Goal: Task Accomplishment & Management: Complete application form

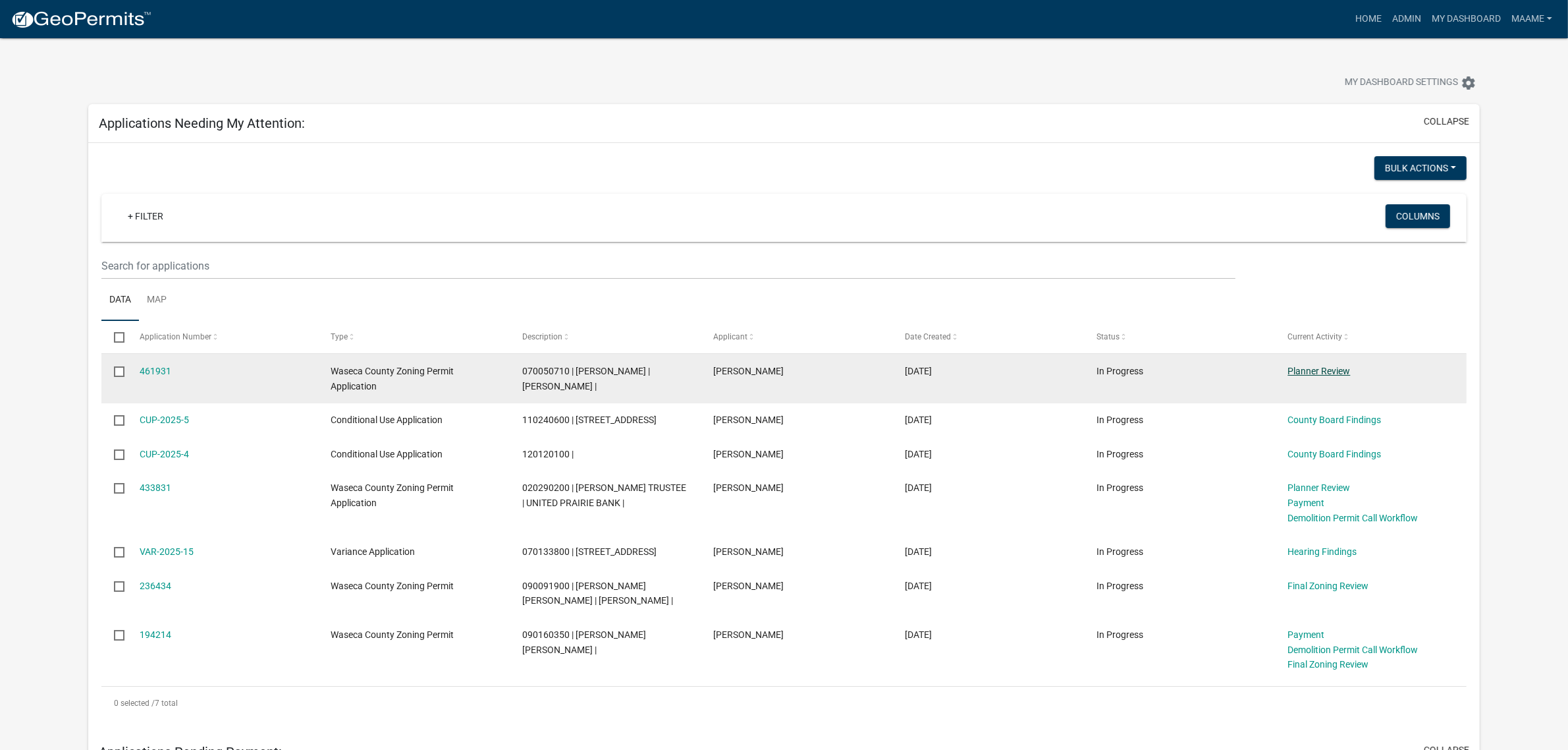
click at [1314, 369] on link "Planner Review" at bounding box center [1319, 371] width 63 height 11
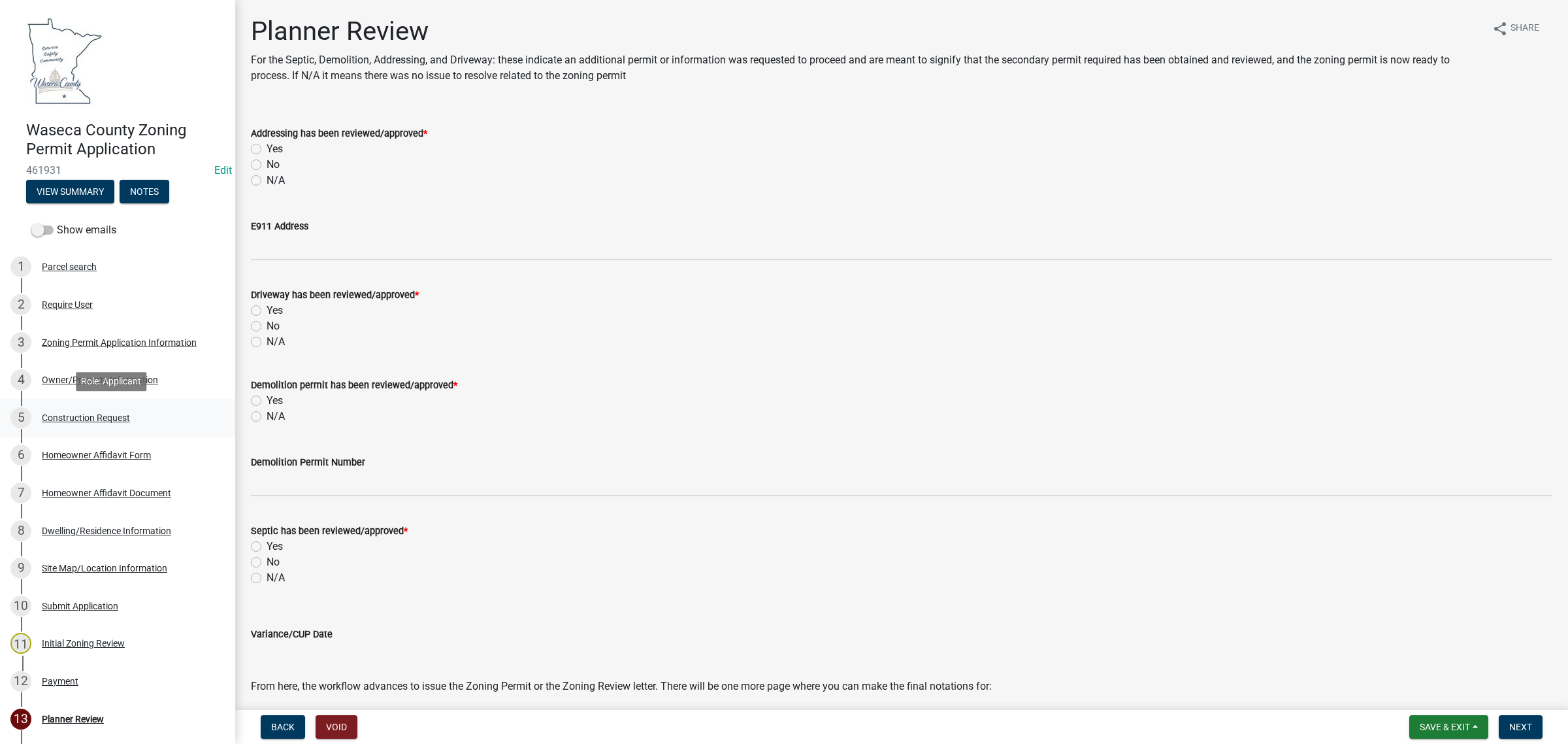
click at [95, 422] on div "5 Construction Request" at bounding box center [113, 418] width 204 height 21
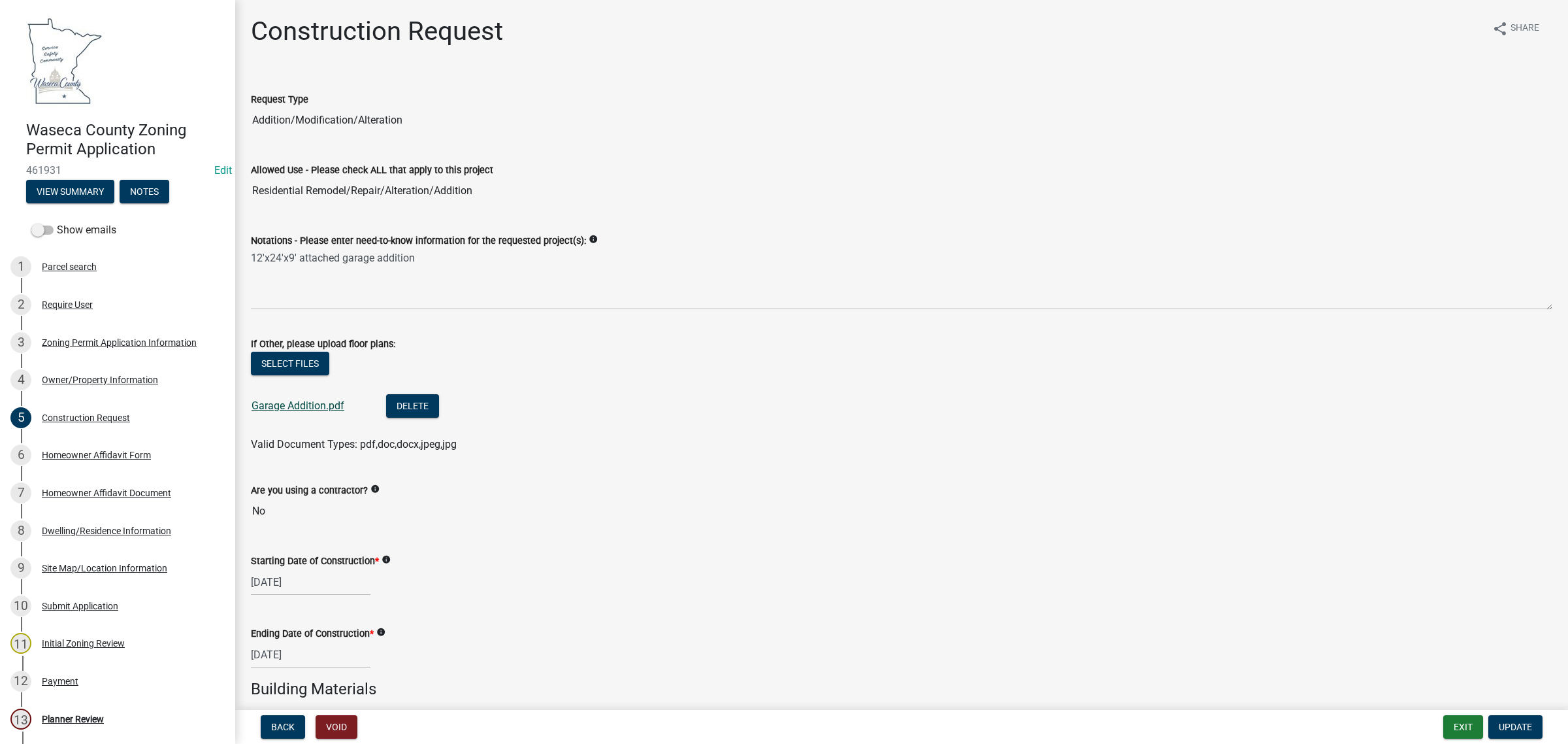
click at [282, 406] on link "Garage Addition.pdf" at bounding box center [298, 405] width 93 height 12
click at [120, 570] on div "Site Map/Location Information" at bounding box center [105, 568] width 126 height 9
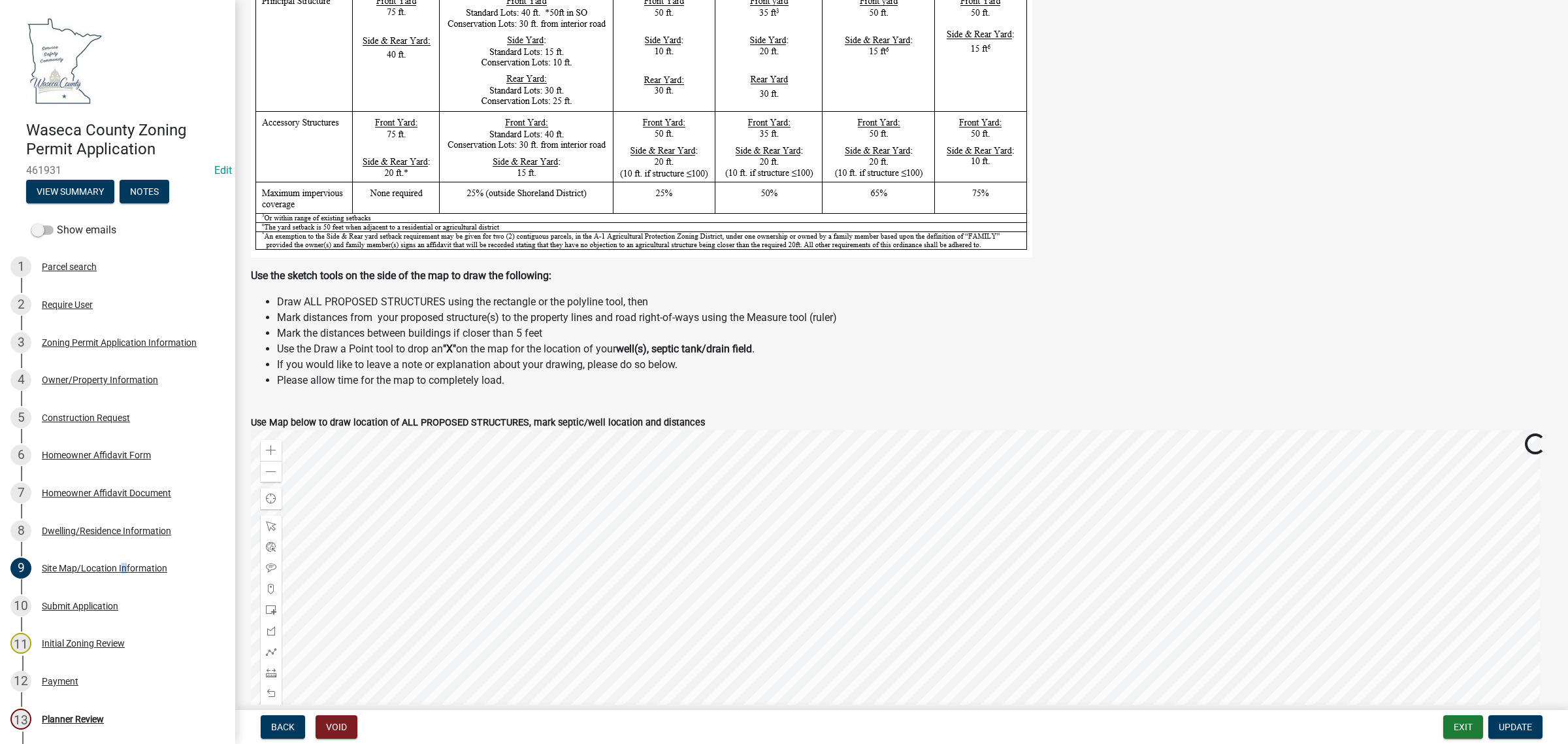
scroll to position [408, 0]
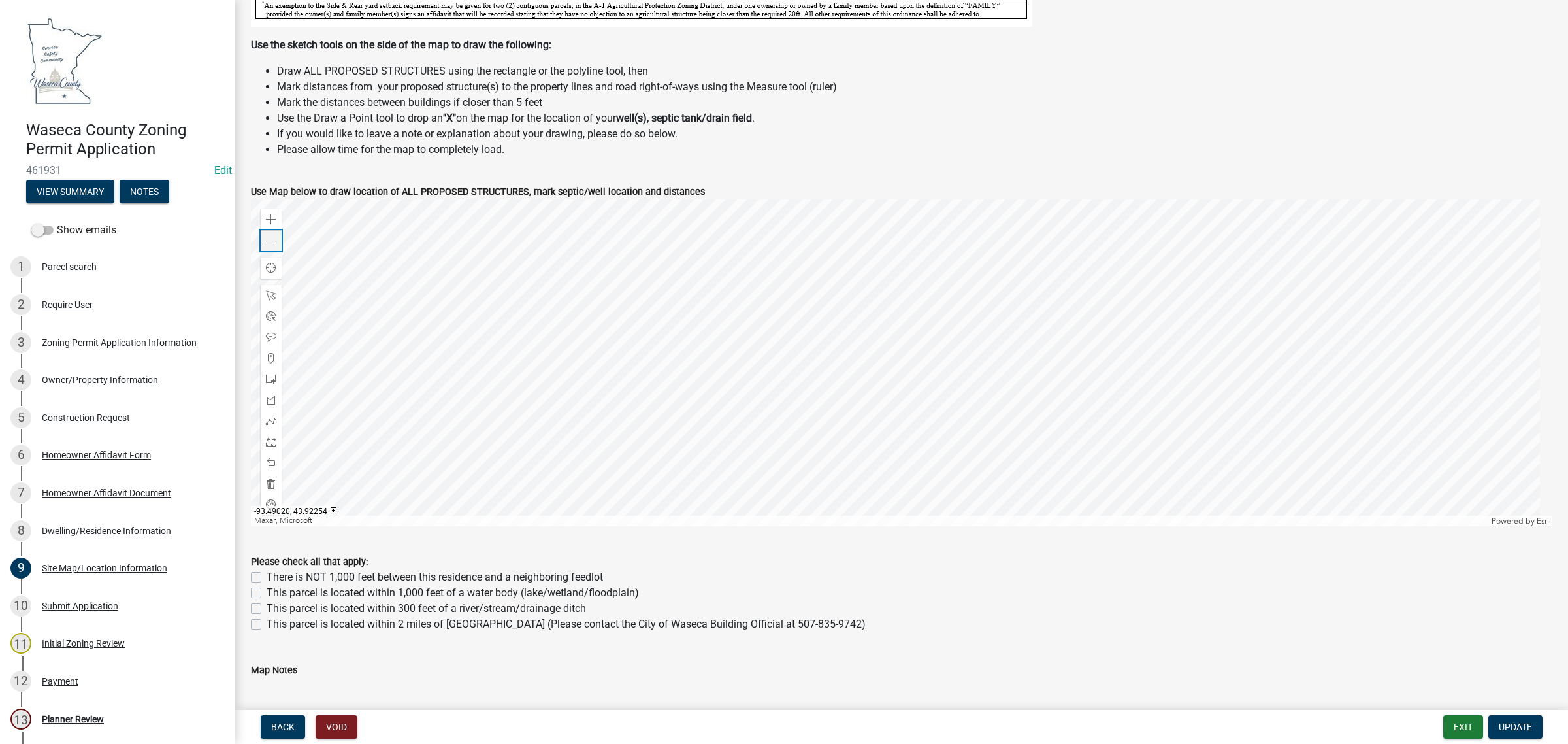
click at [271, 242] on span at bounding box center [271, 241] width 11 height 11
click at [66, 714] on div "Planner Review" at bounding box center [73, 718] width 62 height 9
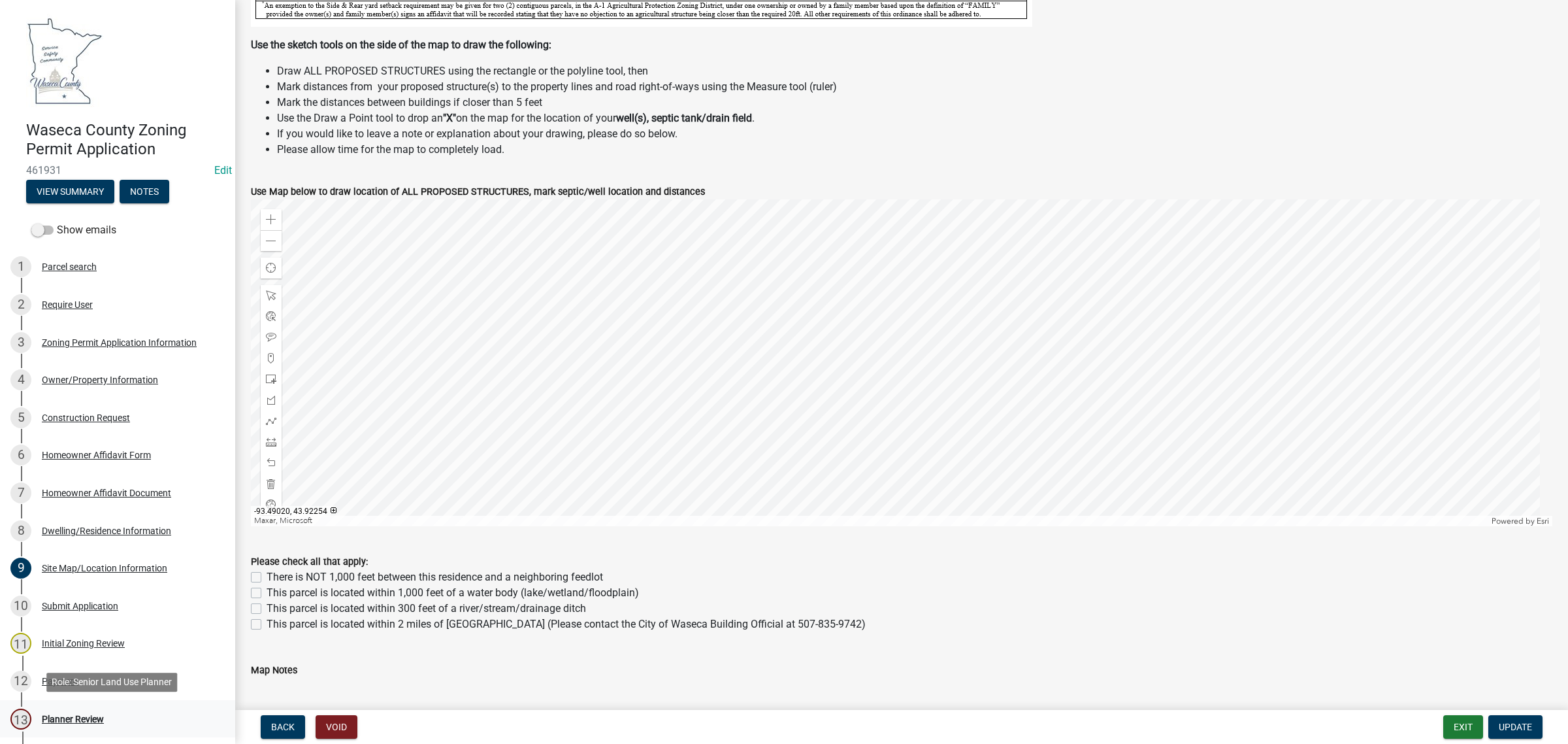
scroll to position [0, 0]
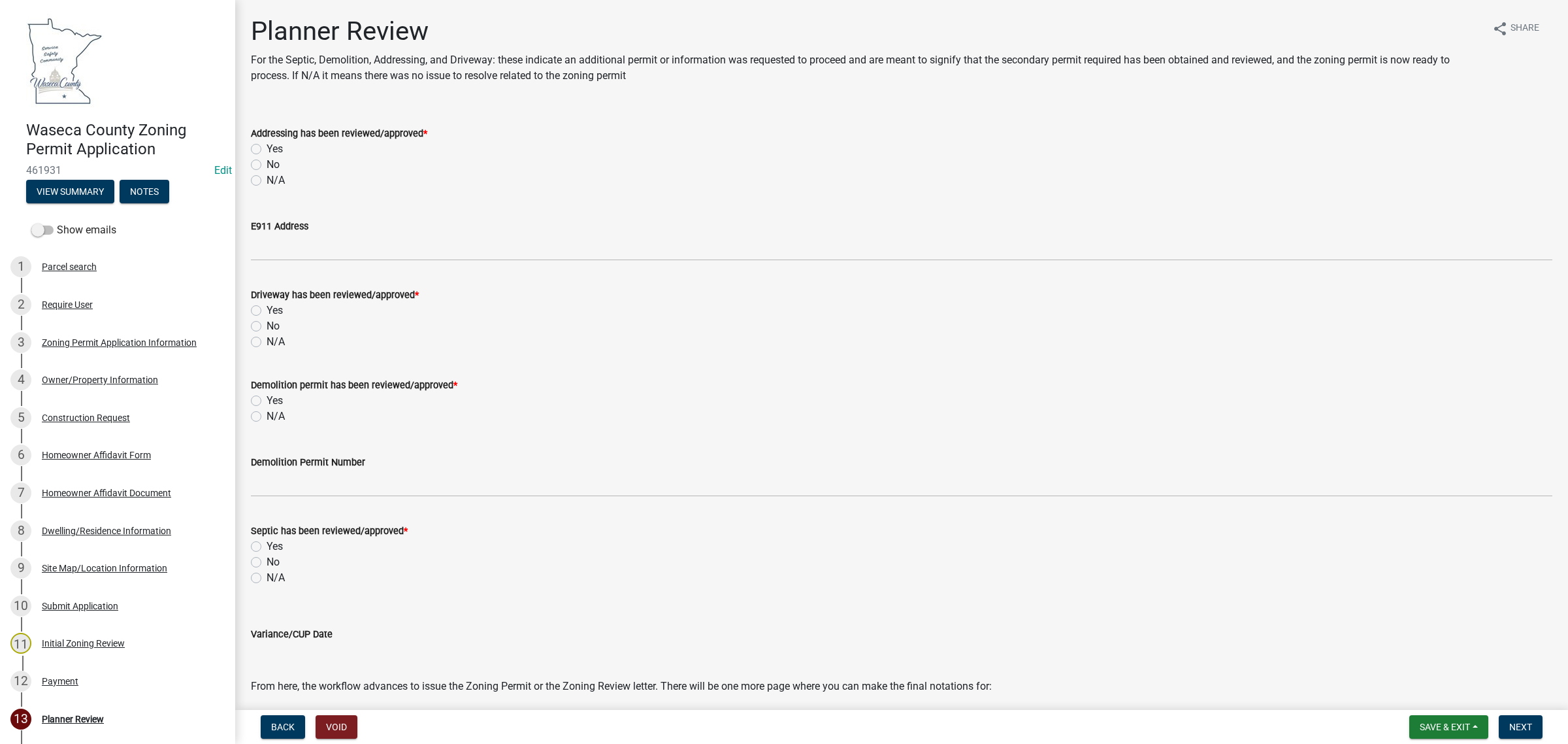
click at [266, 183] on label "N/A" at bounding box center [275, 180] width 18 height 16
click at [266, 181] on input "N/A" at bounding box center [271, 177] width 9 height 9
radio input "true"
click at [256, 347] on div "N/A" at bounding box center [901, 342] width 1302 height 16
click at [266, 339] on label "N/A" at bounding box center [275, 342] width 18 height 16
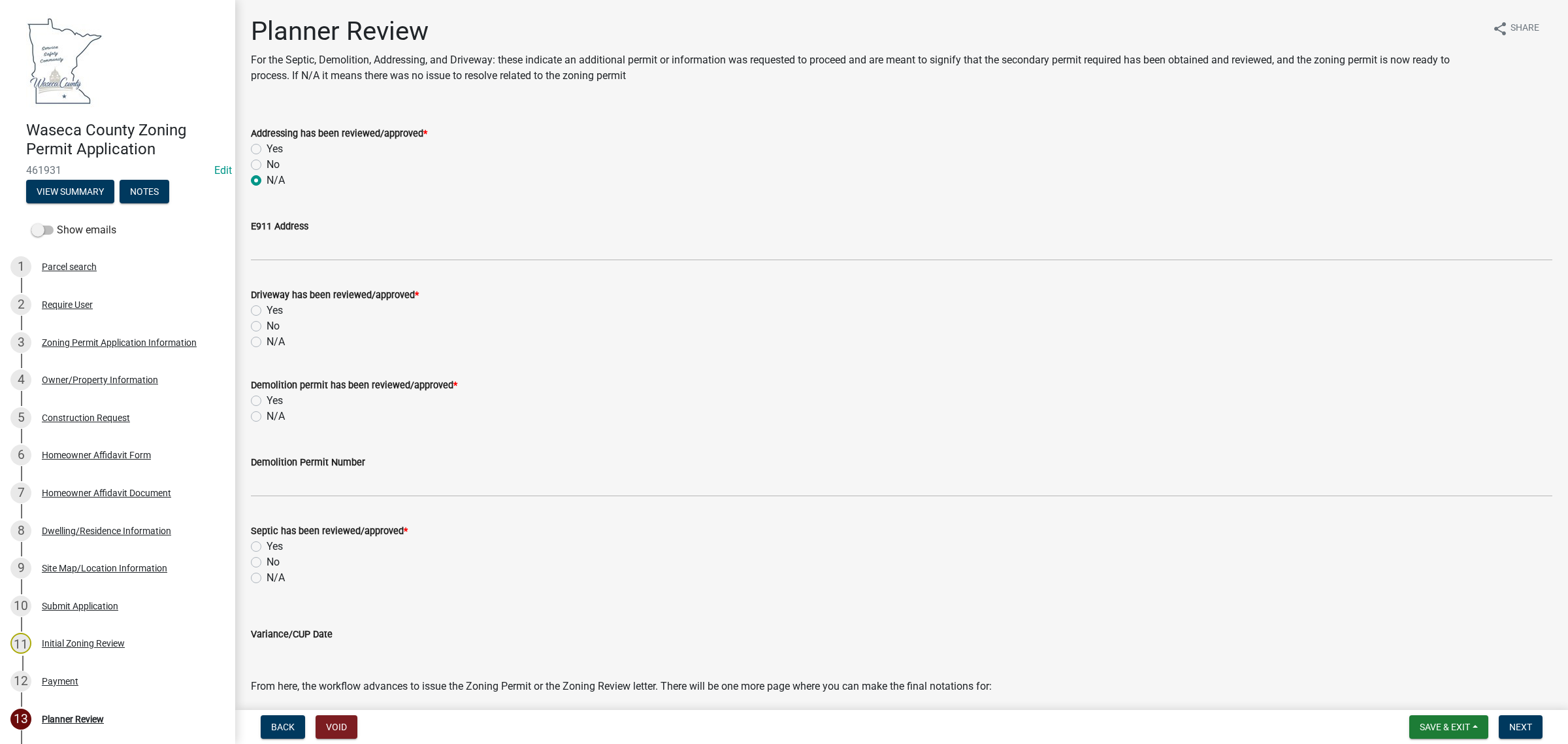
click at [266, 339] on input "N/A" at bounding box center [271, 339] width 9 height 9
radio input "true"
click at [266, 419] on label "N/A" at bounding box center [275, 416] width 18 height 16
click at [266, 417] on input "N/A" at bounding box center [271, 412] width 9 height 9
radio input "true"
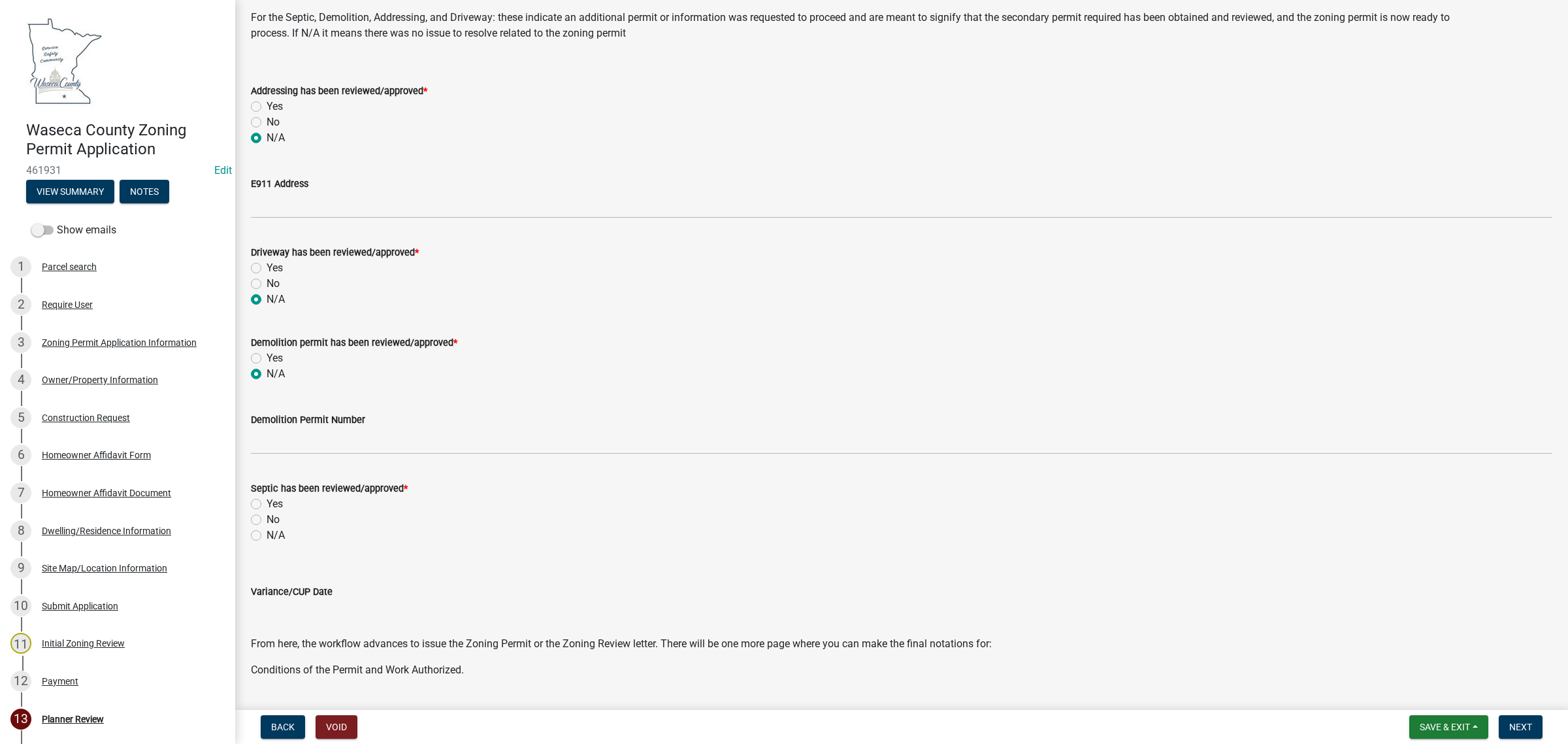
scroll to position [82, 0]
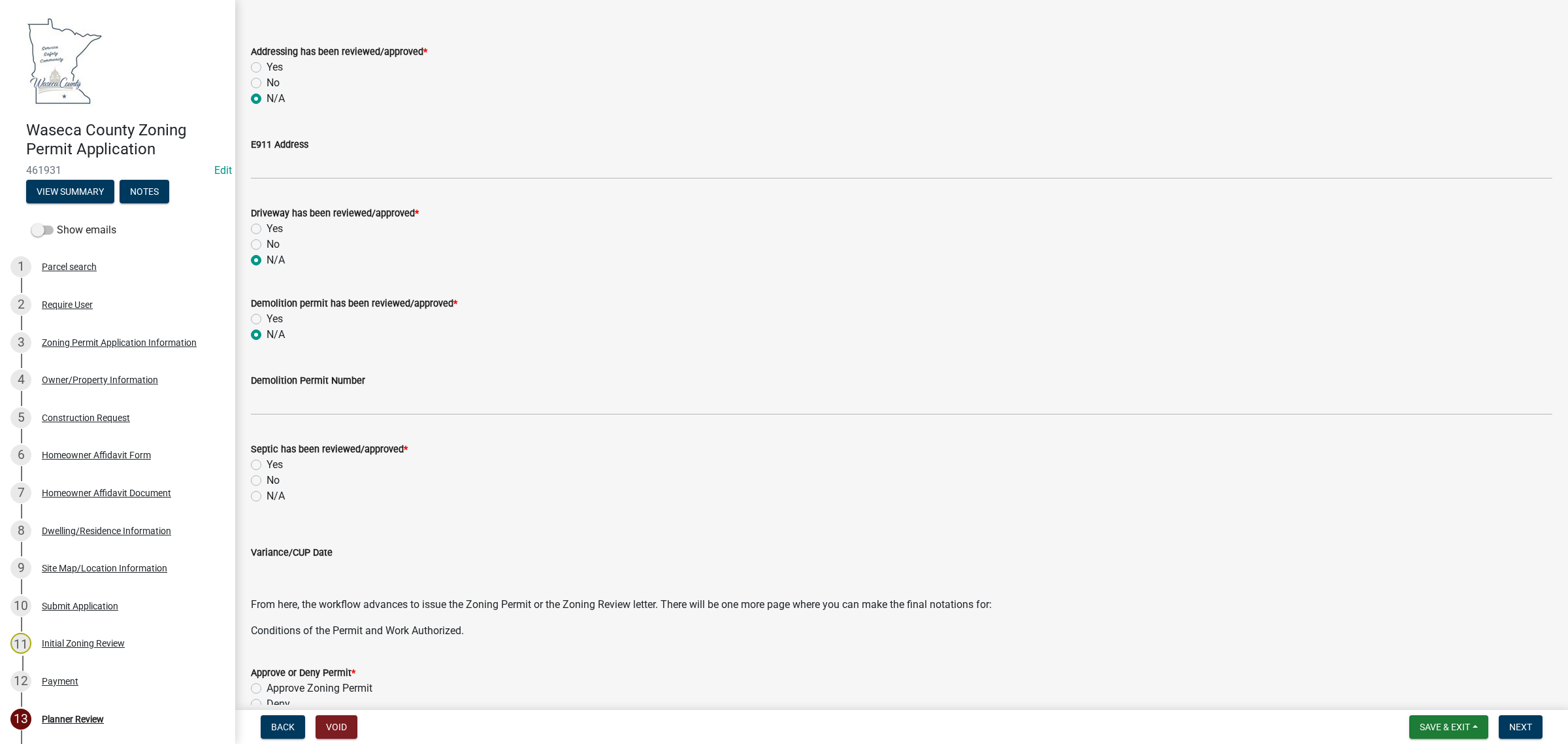
click at [266, 493] on label "N/A" at bounding box center [275, 496] width 18 height 16
click at [266, 493] on input "N/A" at bounding box center [271, 492] width 9 height 9
radio input "true"
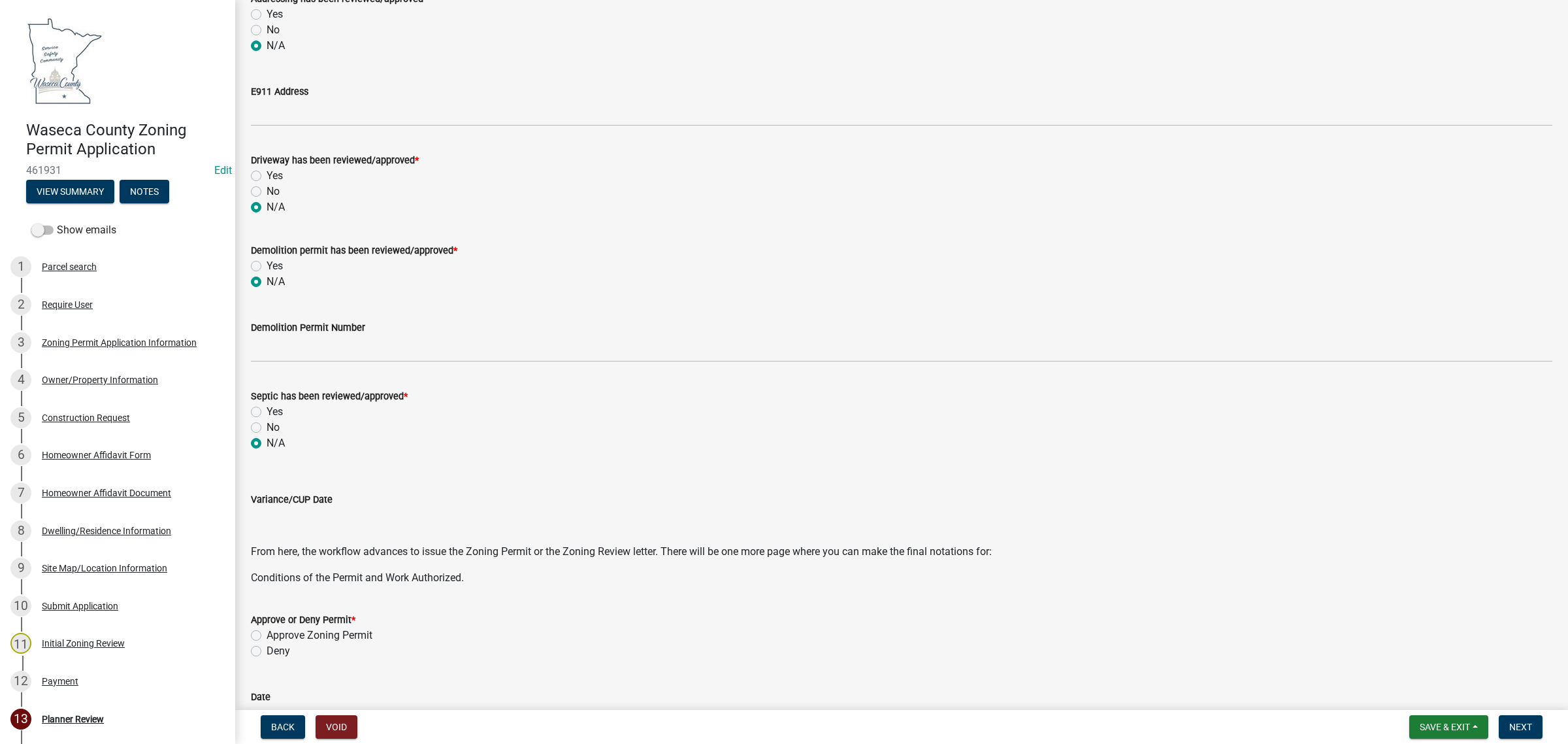
scroll to position [164, 0]
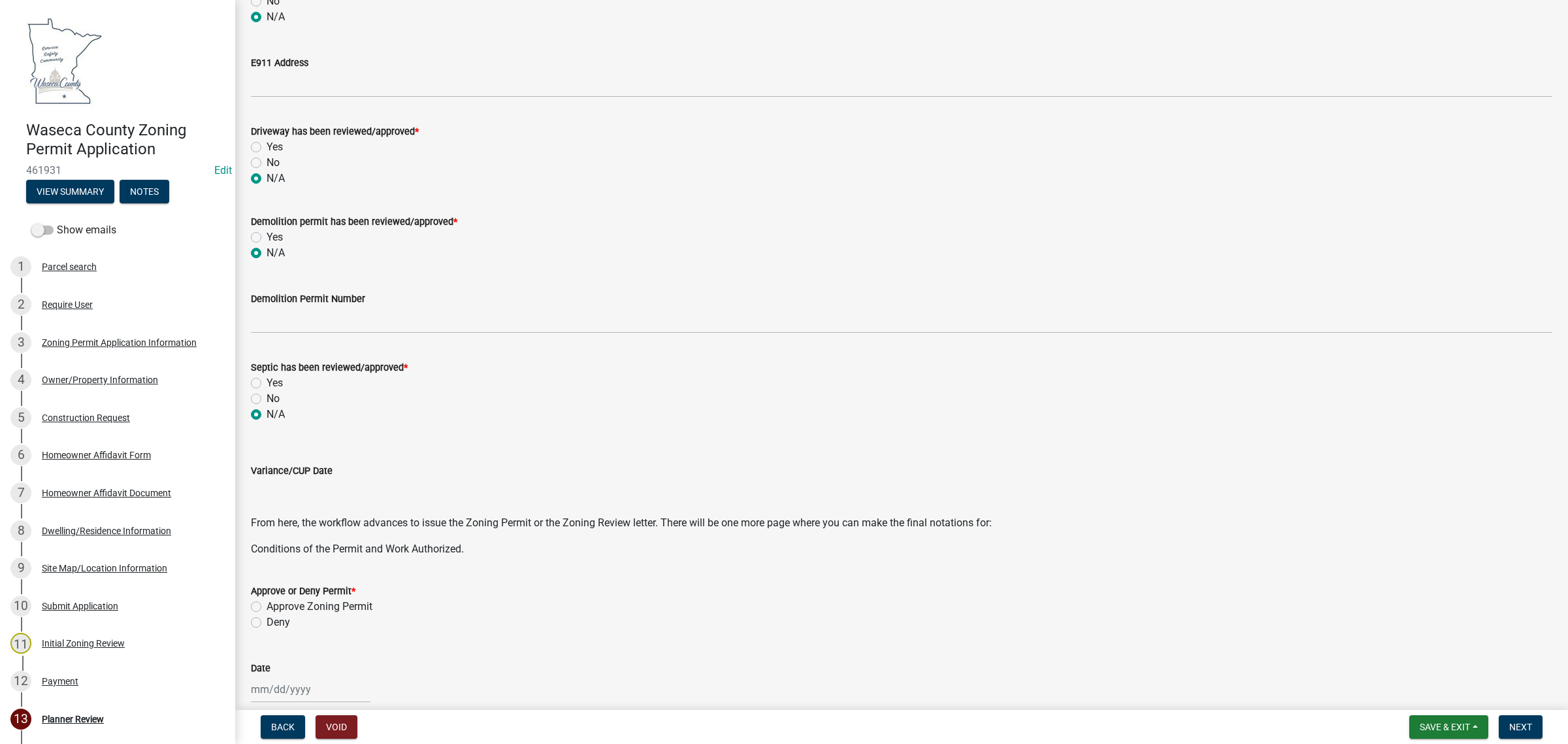
click at [284, 608] on label "Approve Zoning Permit" at bounding box center [319, 607] width 106 height 16
click at [275, 607] on input "Approve Zoning Permit" at bounding box center [271, 603] width 9 height 9
radio input "true"
click at [295, 688] on div at bounding box center [310, 689] width 120 height 26
select select "8"
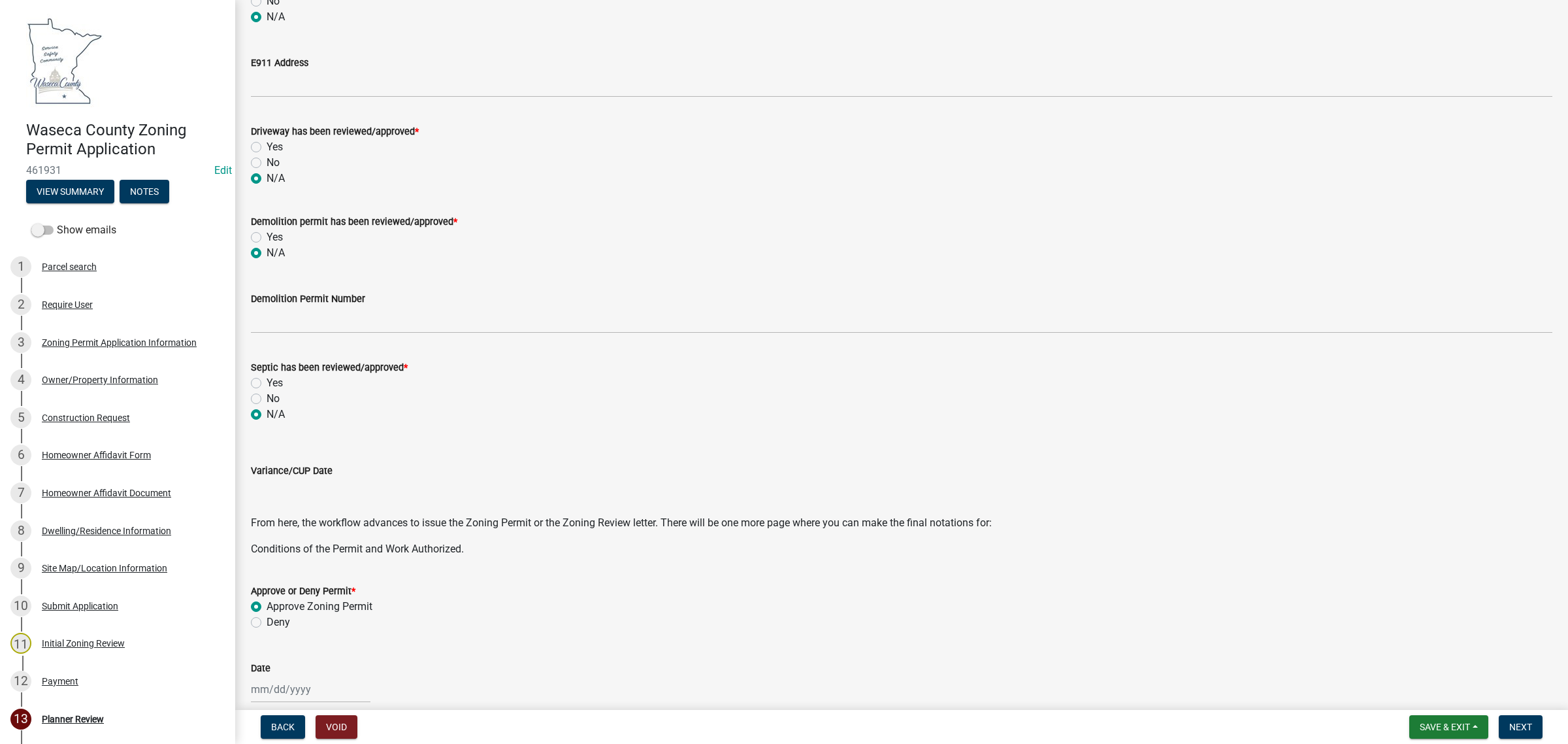
select select "2025"
click at [266, 599] on div "11" at bounding box center [264, 600] width 21 height 21
type input "[DATE]"
click at [1507, 727] on button "Next" at bounding box center [1521, 726] width 44 height 24
